Goal: Obtain resource: Obtain resource

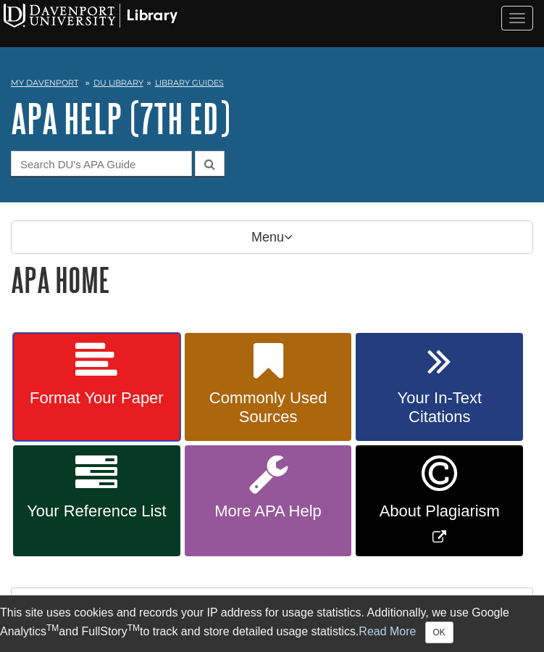
click at [67, 412] on link "Format Your Paper" at bounding box center [96, 387] width 167 height 109
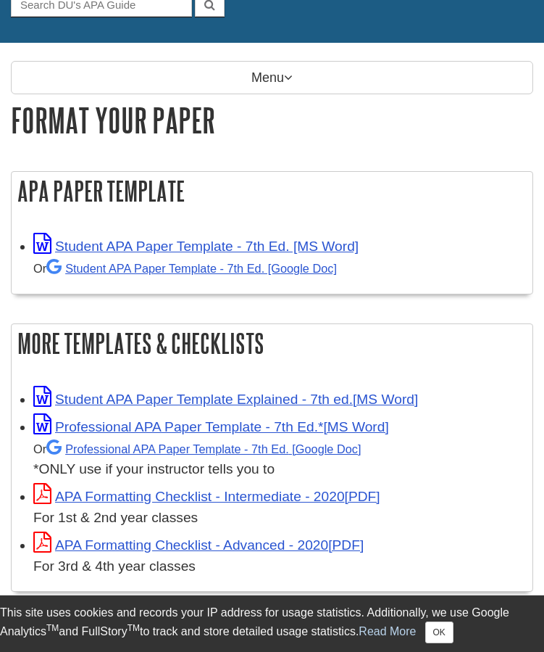
scroll to position [160, 0]
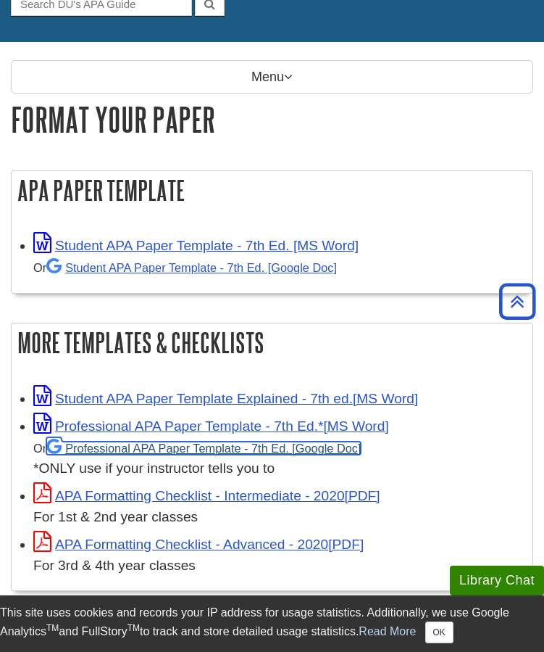
click at [163, 449] on link "Professional APA Paper Template - 7th Ed." at bounding box center [203, 447] width 315 height 13
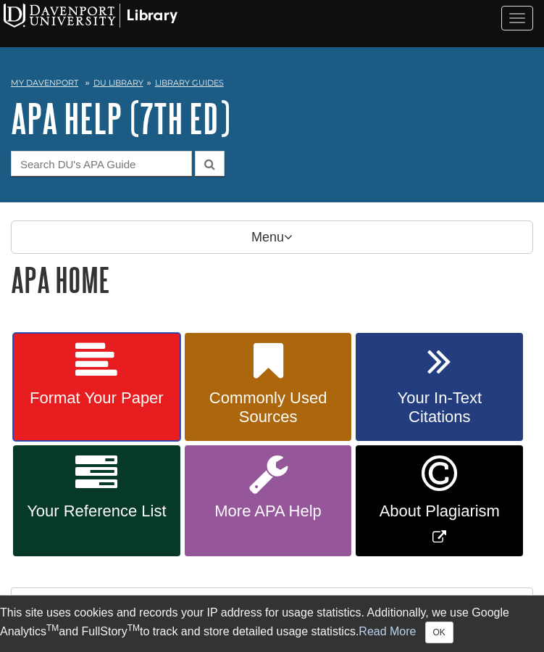
click at [134, 409] on link "Format Your Paper" at bounding box center [96, 387] width 167 height 109
